Goal: Information Seeking & Learning: Learn about a topic

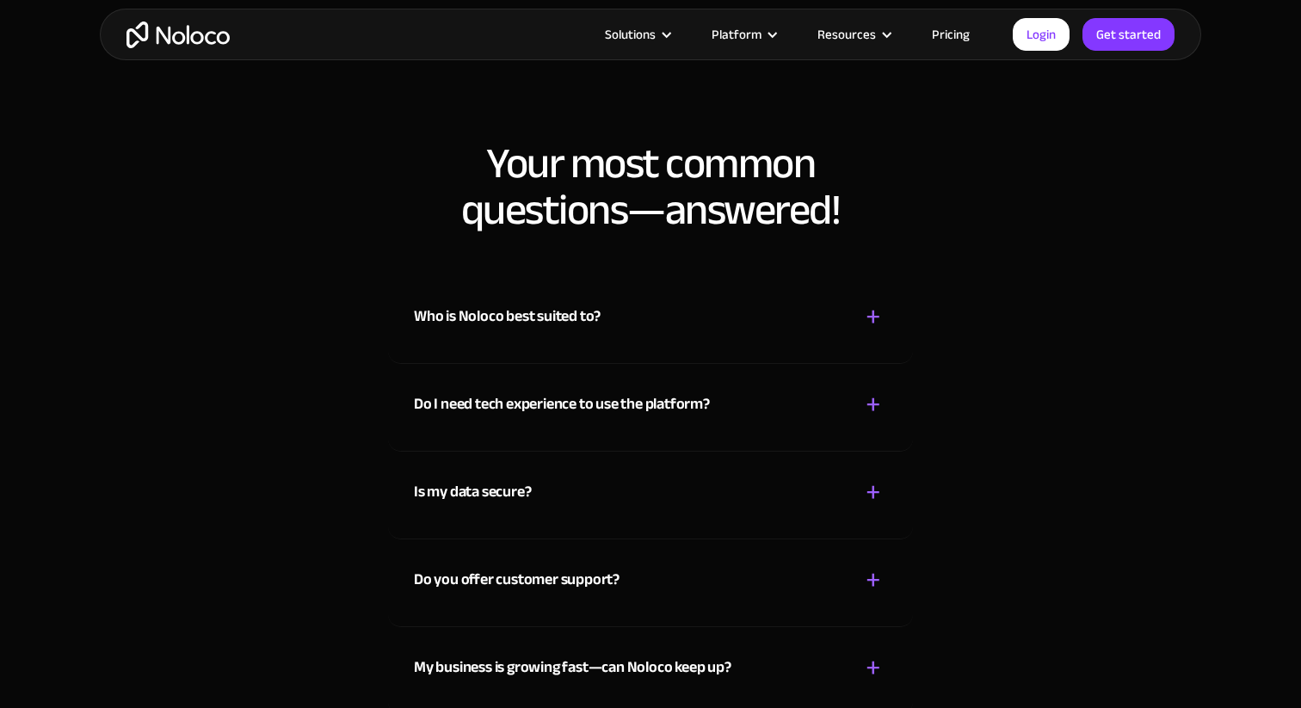
scroll to position [3849, 0]
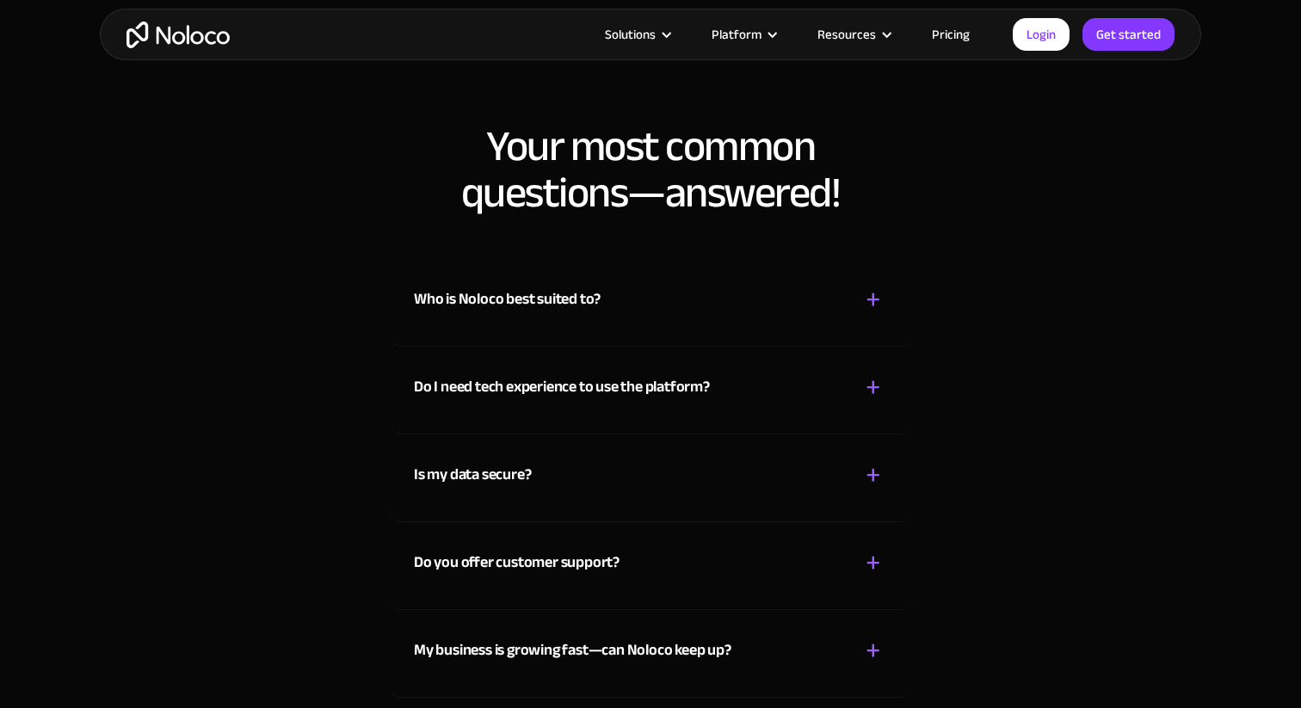
click at [719, 264] on div "Who is Noloco best suited to? + -" at bounding box center [650, 289] width 473 height 61
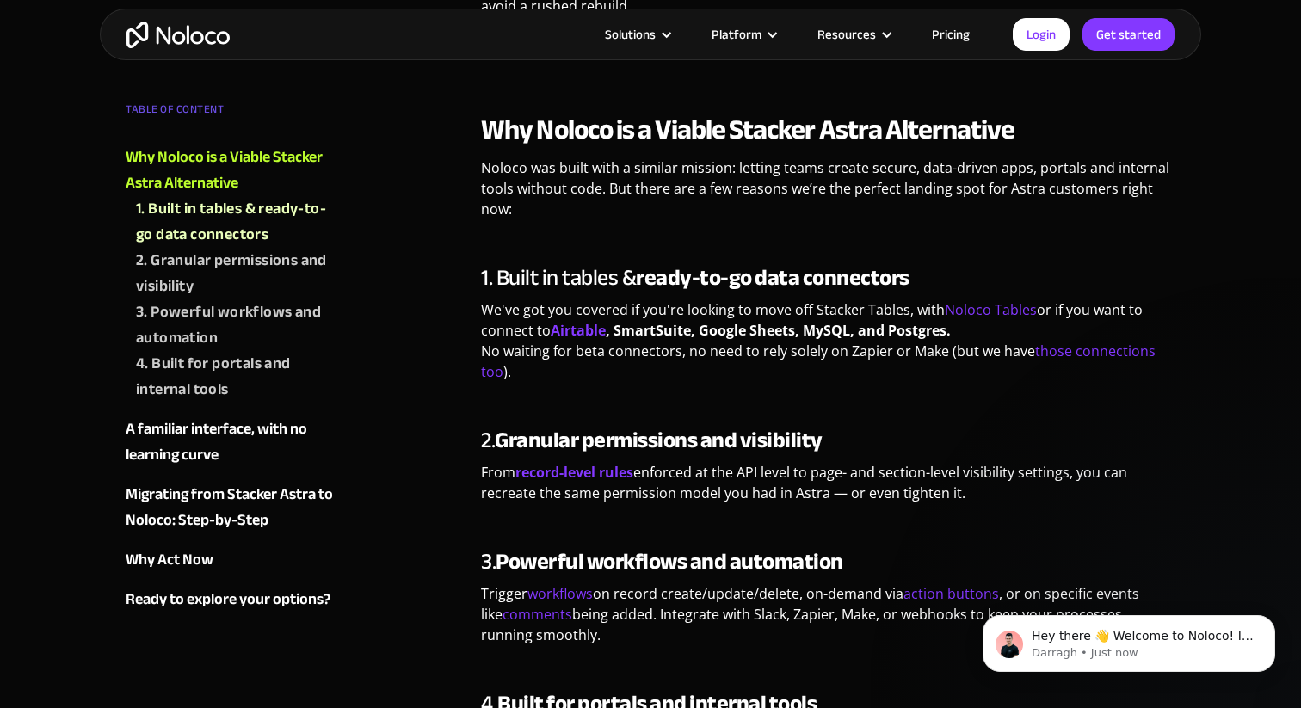
scroll to position [0, 0]
click at [867, 373] on p "We've got you covered if you're looking to move off Stacker Tables, with Noloco…" at bounding box center [828, 347] width 694 height 96
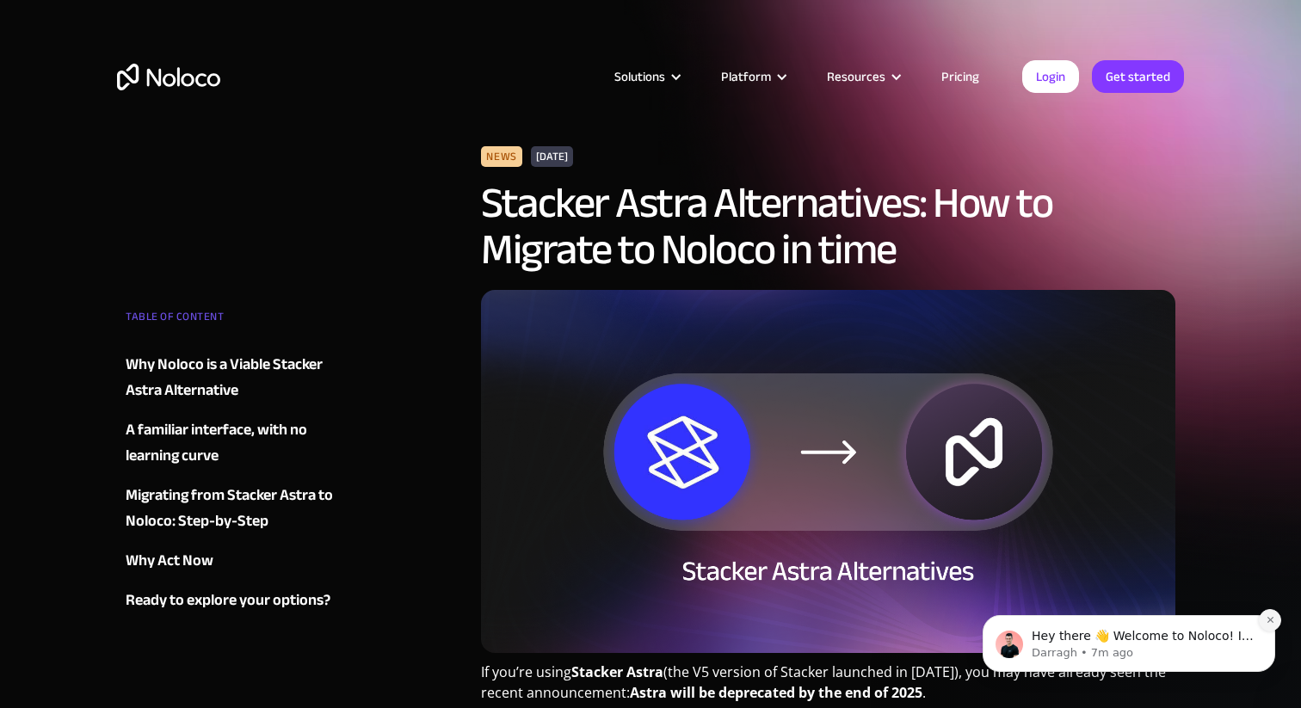
click at [1274, 621] on icon "Dismiss notification" at bounding box center [1270, 619] width 9 height 9
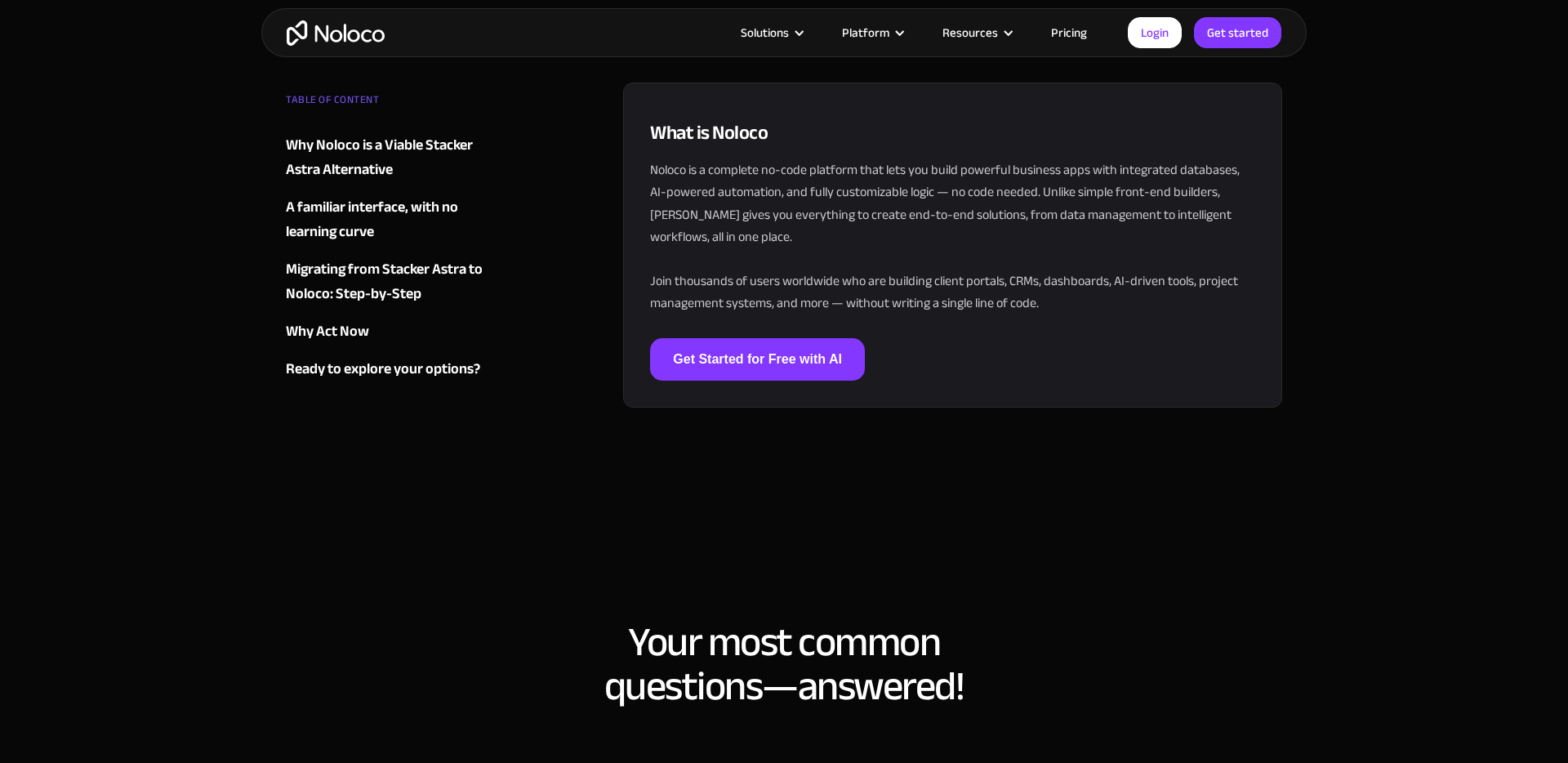
scroll to position [2719, 0]
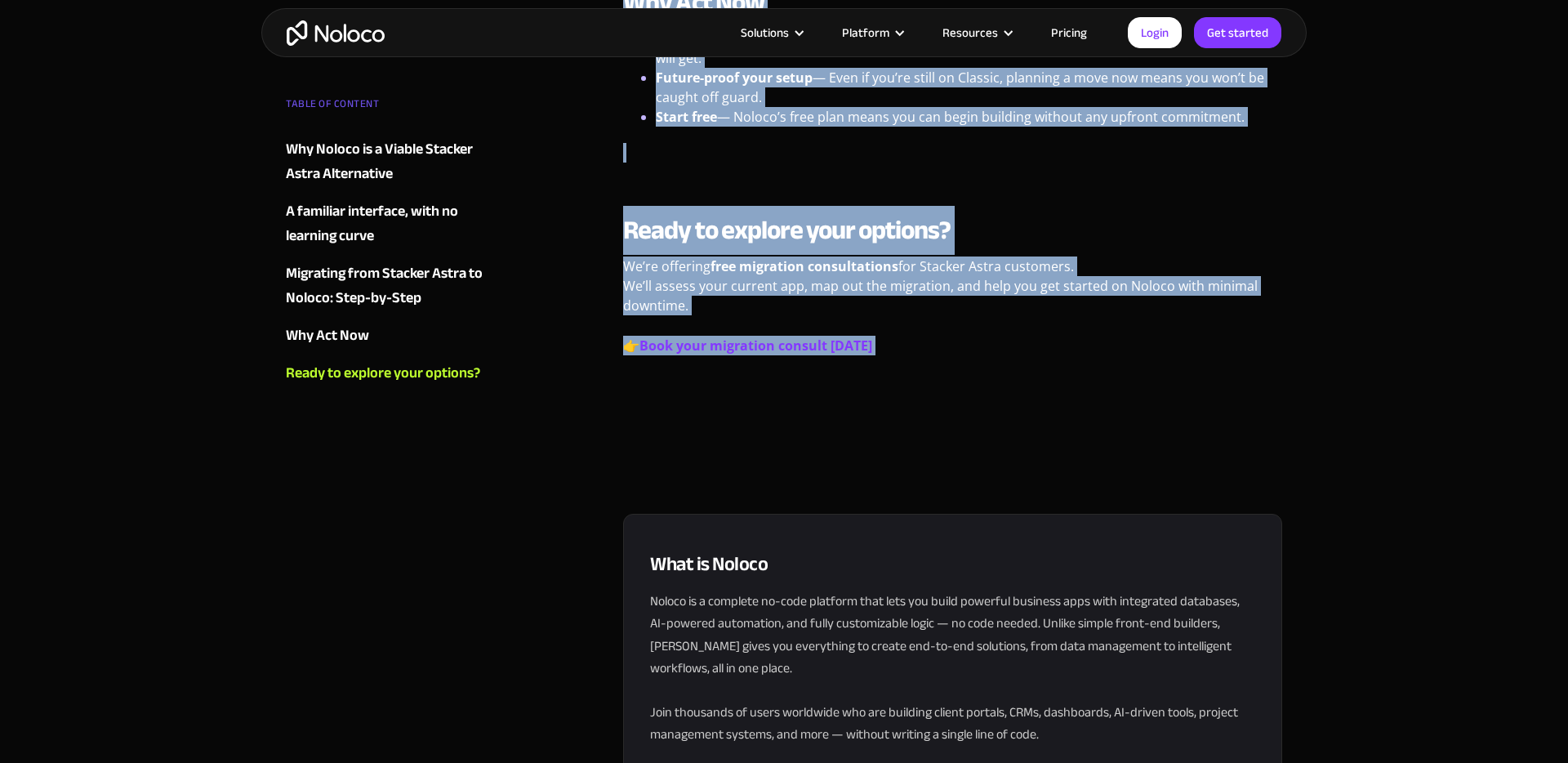
drag, startPoint x: 610, startPoint y: 325, endPoint x: 1025, endPoint y: 354, distance: 416.0
copy div "If you’re using Stacker Astra (the V5 version of Stacker launched in 2024), you…"
